Goal: Communication & Community: Answer question/provide support

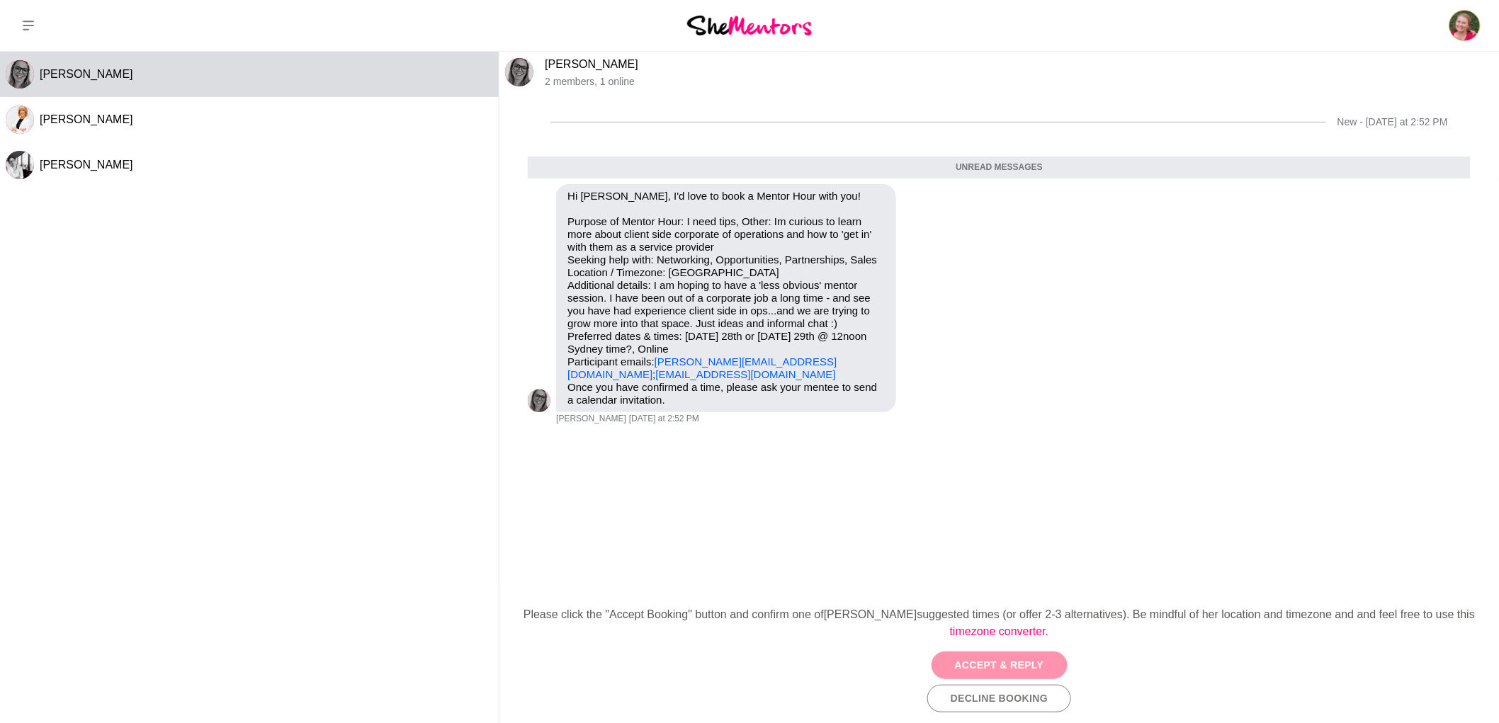
click at [1032, 656] on button "Accept & Reply" at bounding box center [999, 666] width 136 height 28
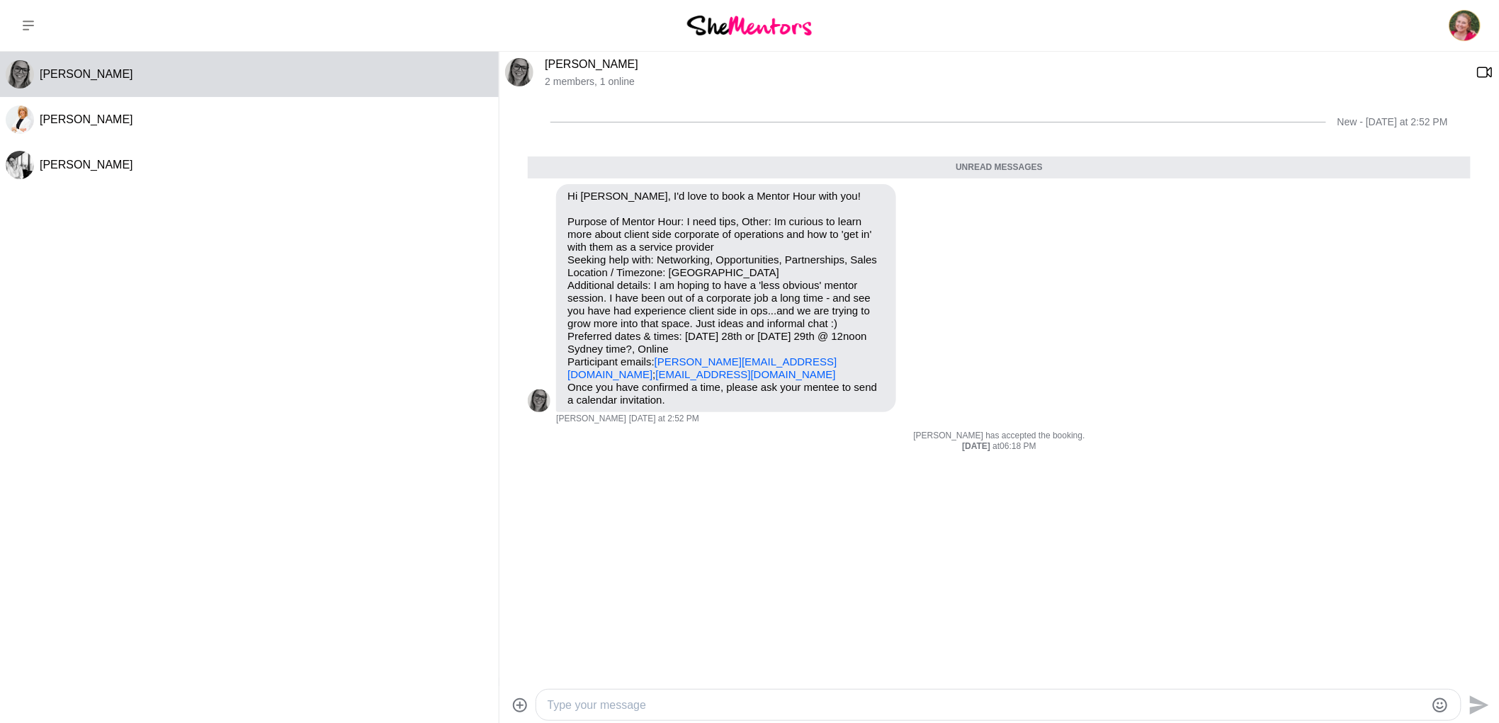
drag, startPoint x: 576, startPoint y: 701, endPoint x: 584, endPoint y: 705, distance: 8.3
click at [577, 703] on textarea "Type your message" at bounding box center [985, 705] width 877 height 17
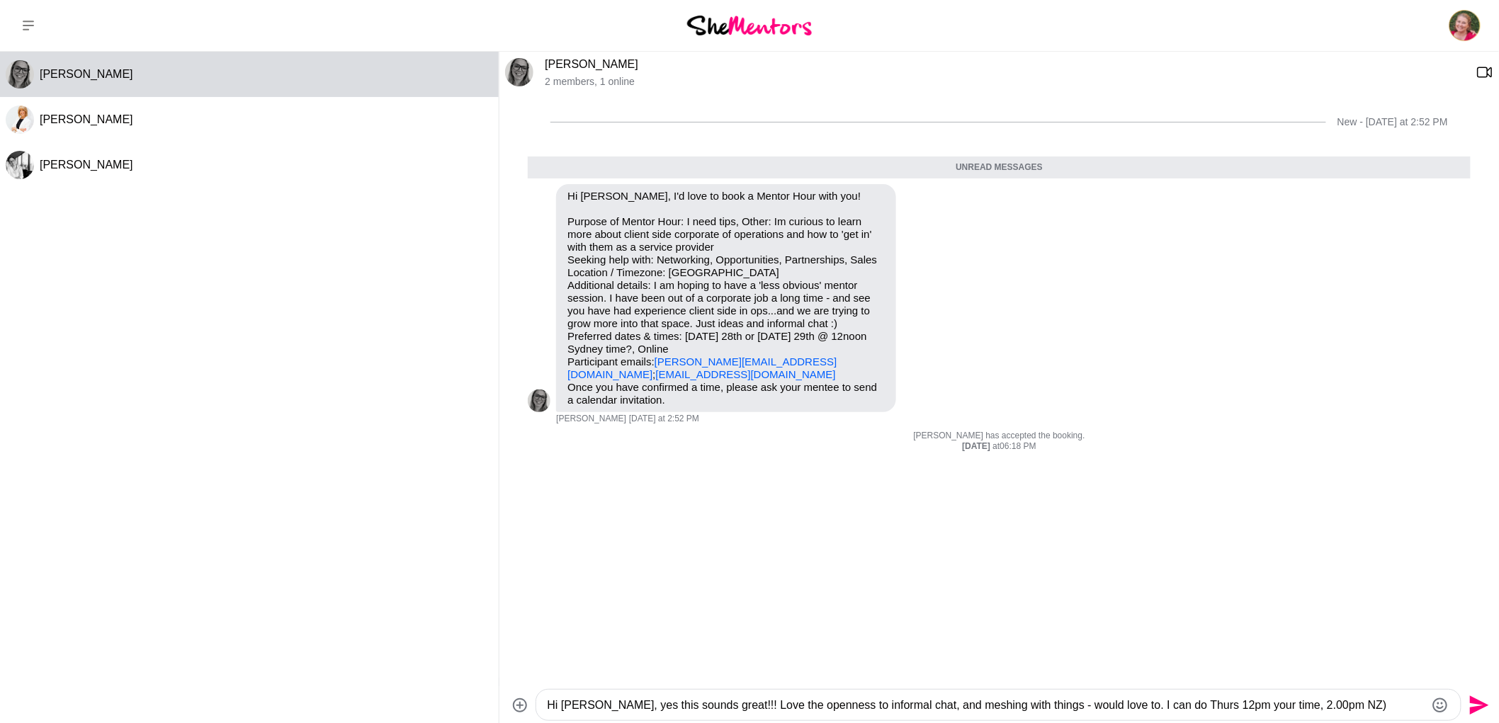
click at [1266, 703] on textarea "Hi [PERSON_NAME], yes this sounds great!!! Love the openness to informal chat, …" at bounding box center [985, 705] width 877 height 17
click at [1180, 706] on textarea "Hi [PERSON_NAME], yes this sounds great!!! Love the openness to informal chat, …" at bounding box center [985, 705] width 877 height 17
click at [312, 511] on div "[PERSON_NAME] [PERSON_NAME] [PERSON_NAME]" at bounding box center [249, 384] width 499 height 665
click at [1185, 709] on textarea "Hi Charlie, yes this sounds great!!! Love the openness to informal chat, and me…" at bounding box center [985, 705] width 877 height 17
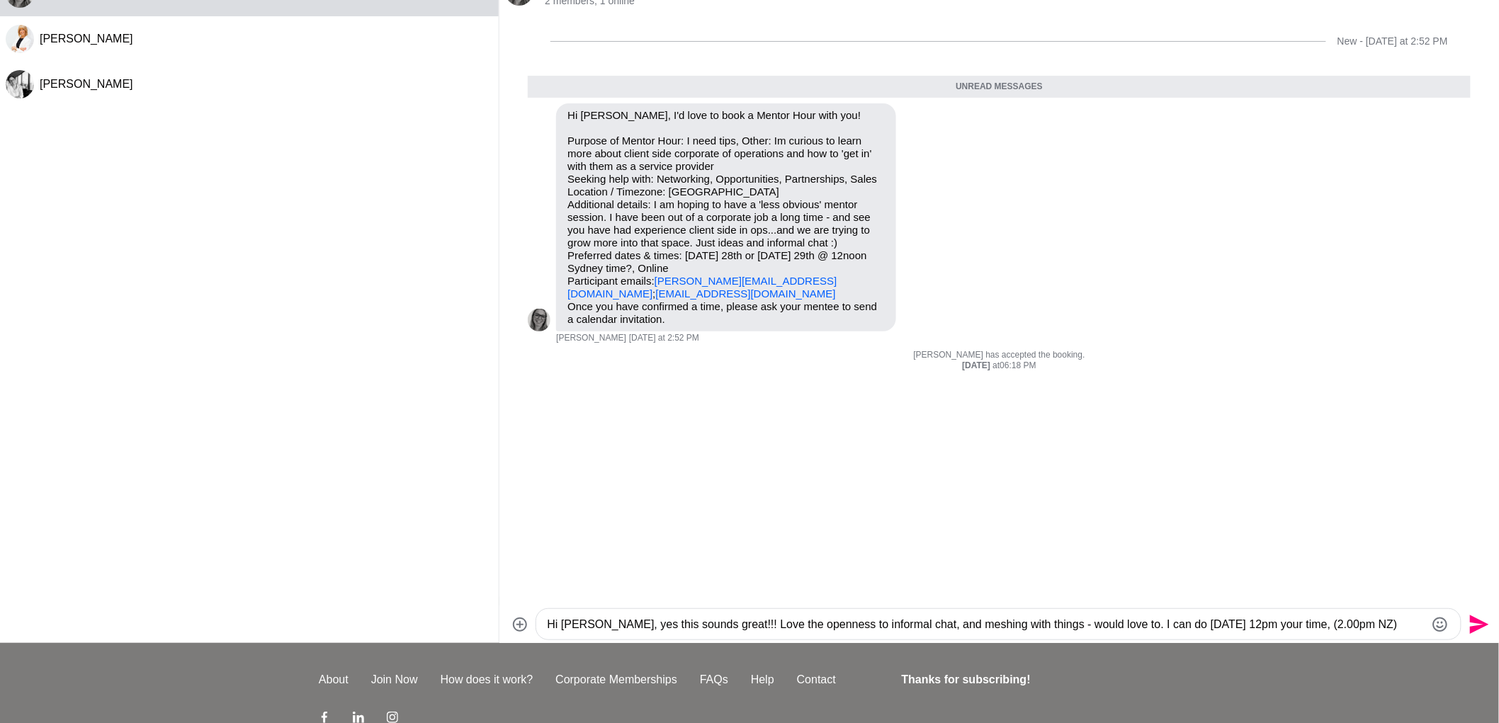
scroll to position [157, 0]
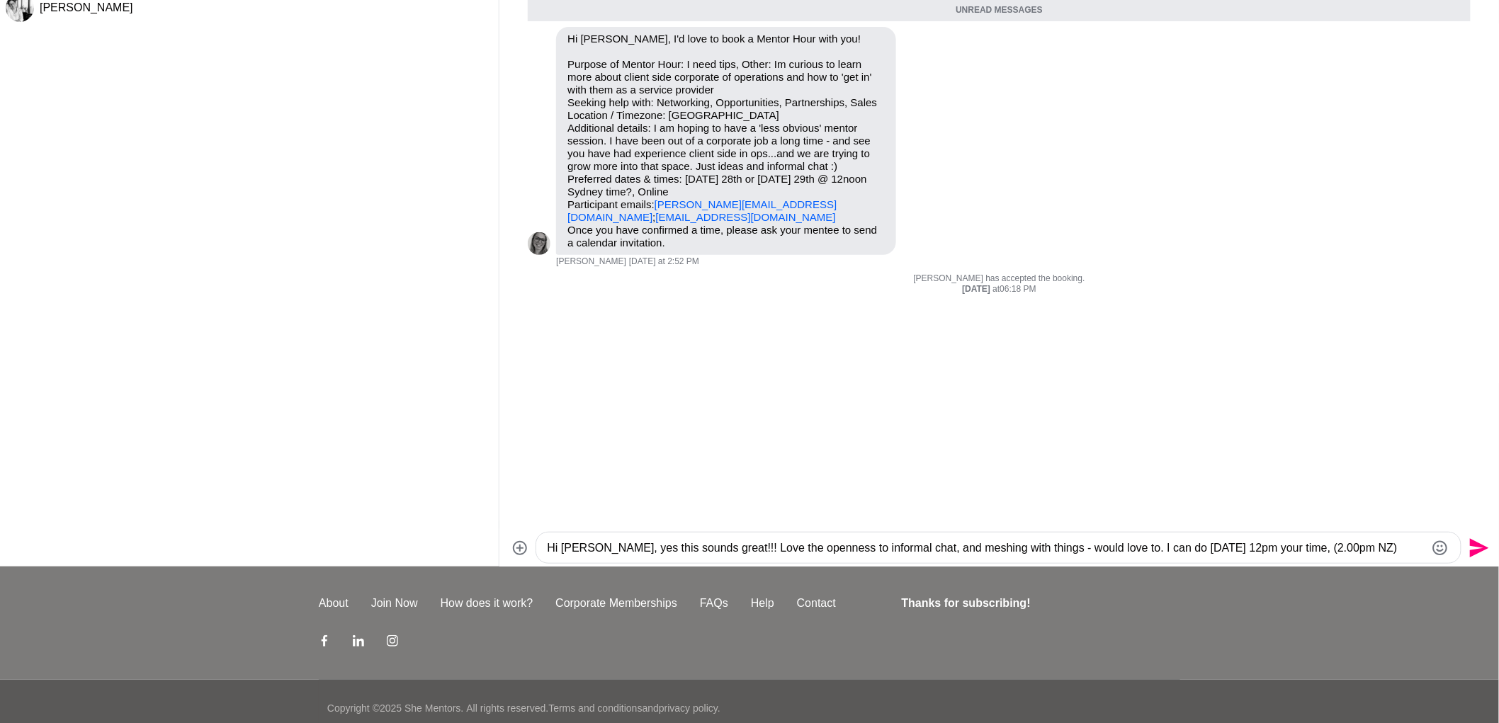
click at [602, 545] on textarea "Hi Charlie, yes this sounds great!!! Love the openness to informal chat, and me…" at bounding box center [985, 548] width 877 height 17
click at [1420, 548] on textarea "Hi Charlie, Yes this sounds great!!! Love the openness to informal chat, and me…" at bounding box center [985, 548] width 877 height 17
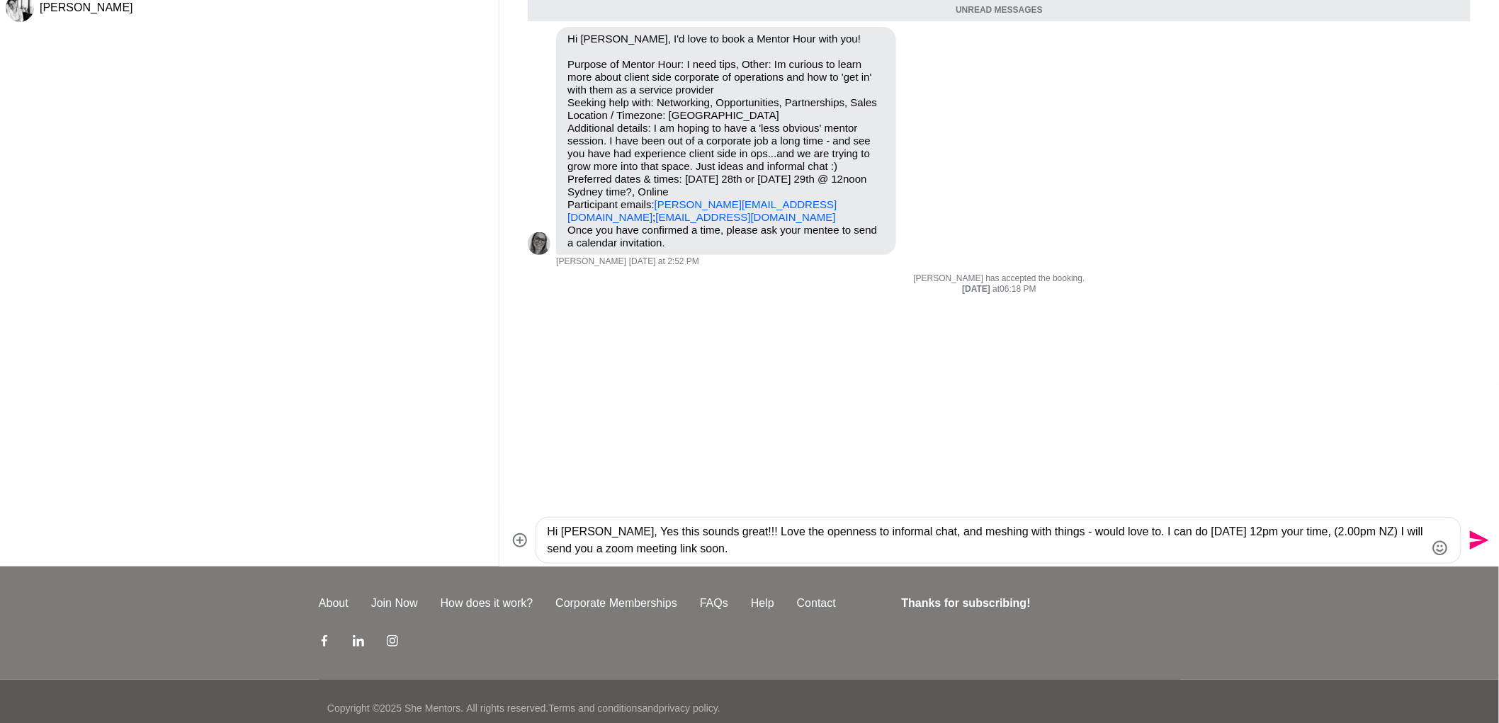
type textarea "Hi Charlie, Yes this sounds great!!! Love the openness to informal chat, and me…"
click at [1477, 538] on icon "Send" at bounding box center [1479, 540] width 19 height 19
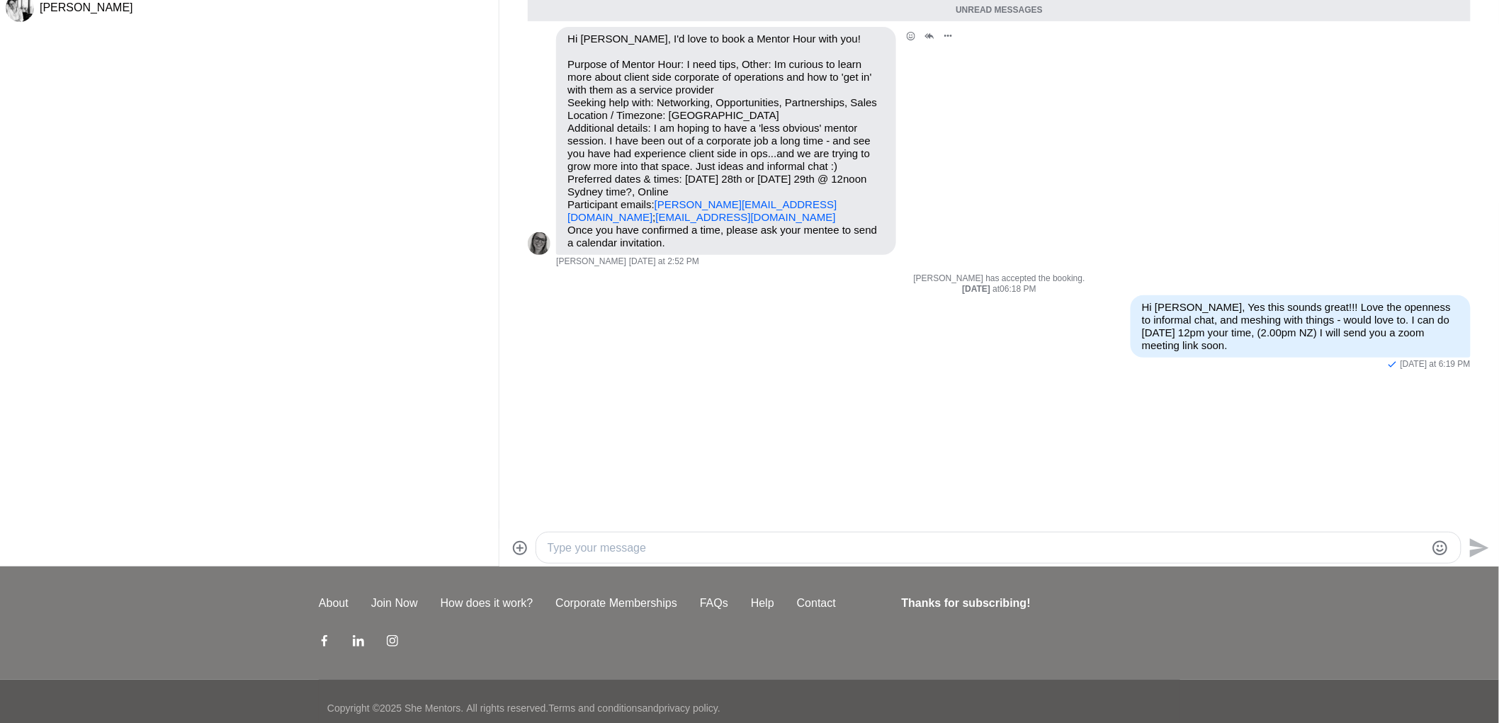
drag, startPoint x: 730, startPoint y: 214, endPoint x: 572, endPoint y: 206, distance: 158.8
click at [572, 207] on p "Purpose of Mentor Hour: I need tips, Other: Im curious to learn more about clie…" at bounding box center [725, 141] width 317 height 166
drag, startPoint x: 572, startPoint y: 205, endPoint x: 313, endPoint y: 122, distance: 272.3
click at [727, 124] on p "Purpose of Mentor Hour: I need tips, Other: Im curious to learn more about clie…" at bounding box center [725, 141] width 317 height 166
drag, startPoint x: 749, startPoint y: 217, endPoint x: 569, endPoint y: 217, distance: 179.2
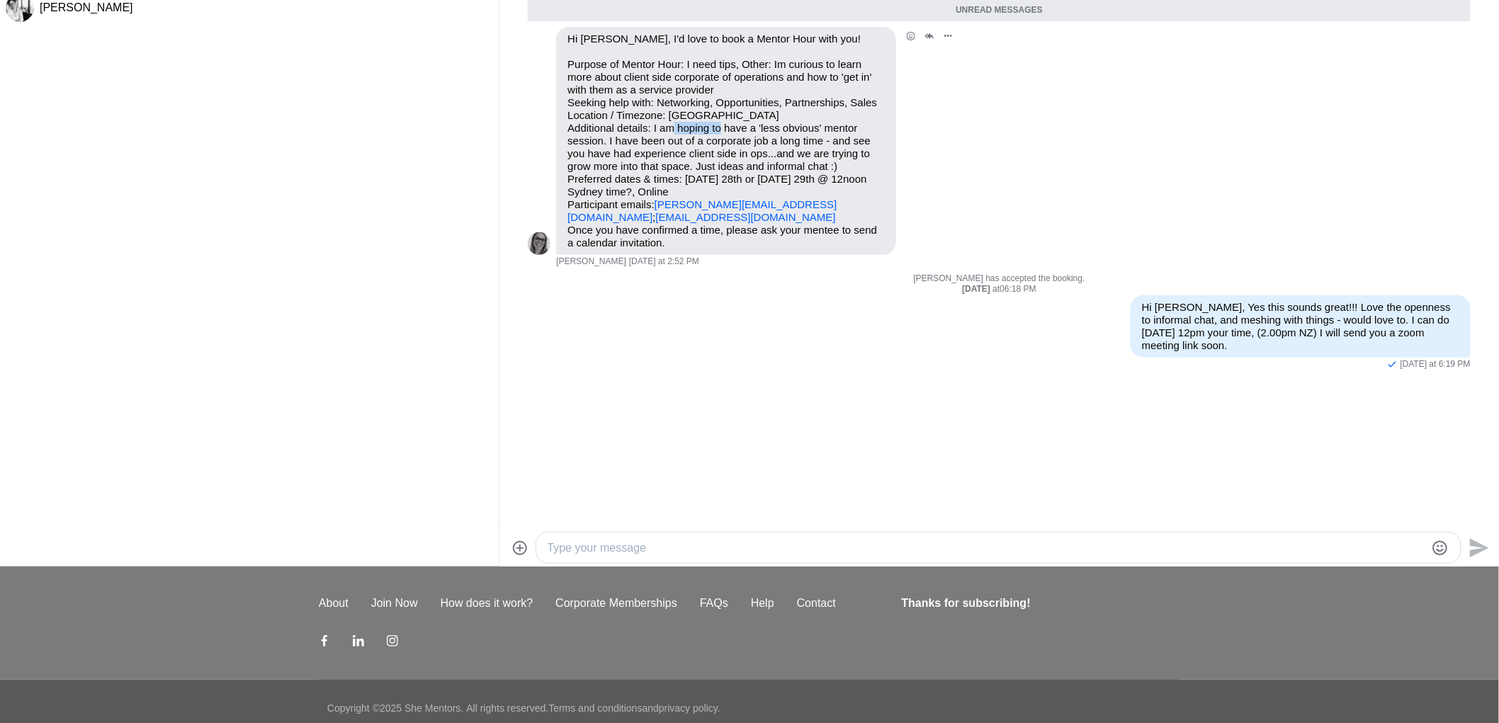
click at [569, 217] on p "Purpose of Mentor Hour: I need tips, Other: Im curious to learn more about clie…" at bounding box center [725, 141] width 317 height 166
copy link "charlie@empirevirtualsupport.com.au"
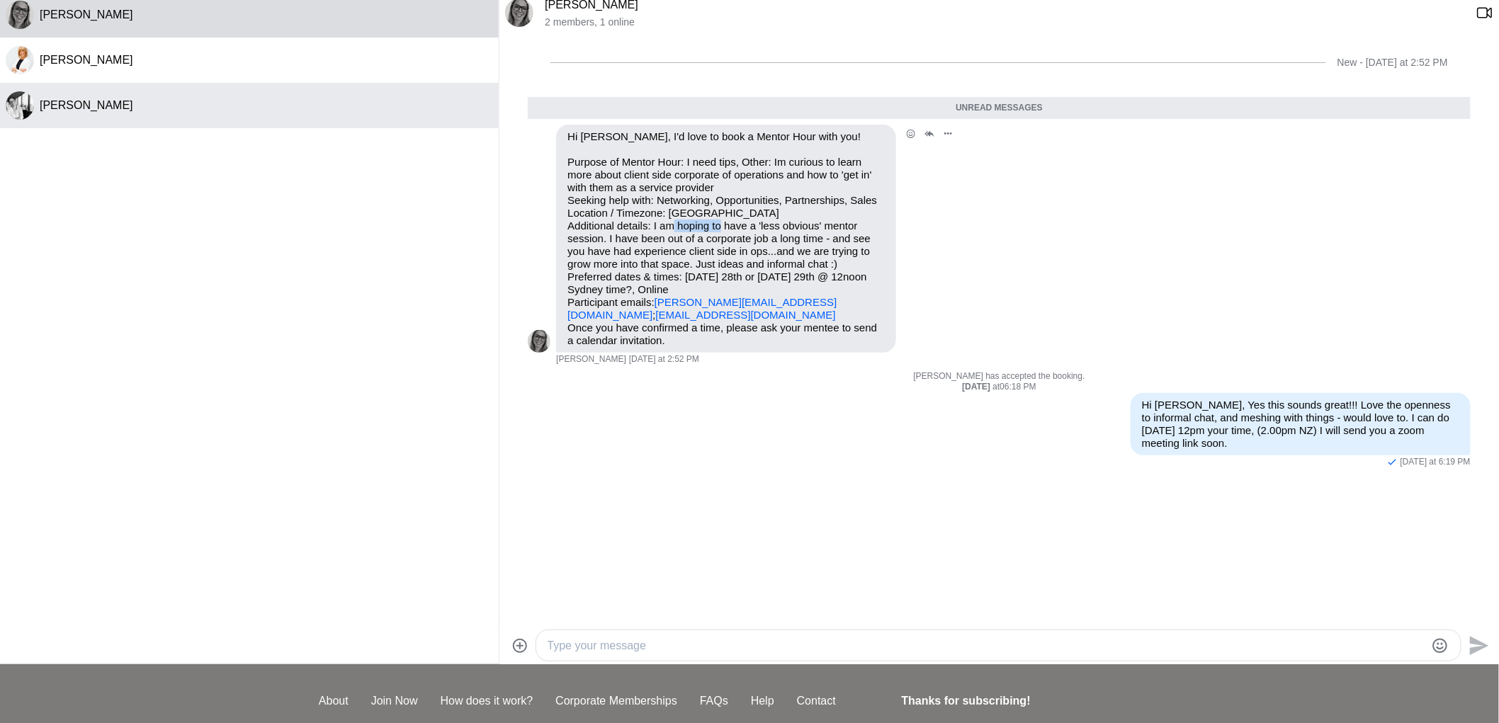
scroll to position [0, 0]
